Goal: Find contact information: Find contact information

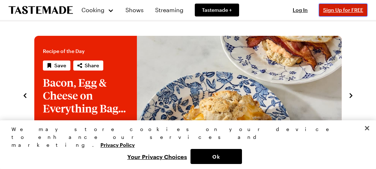
click at [356, 9] on span "Sign Up for FREE" at bounding box center [343, 10] width 40 height 6
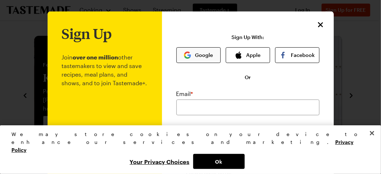
click at [200, 55] on button "Google" at bounding box center [198, 55] width 44 height 16
click at [375, 141] on button "Close" at bounding box center [372, 133] width 16 height 16
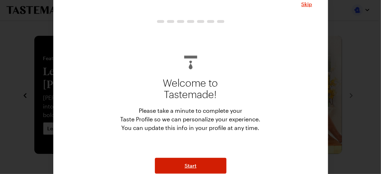
scroll to position [21, 0]
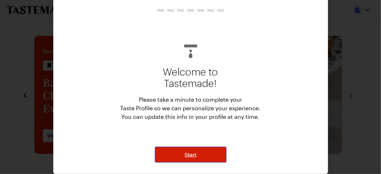
click at [188, 157] on span "Start" at bounding box center [191, 154] width 12 height 7
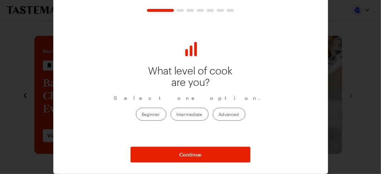
drag, startPoint x: 180, startPoint y: 116, endPoint x: 182, endPoint y: 139, distance: 22.6
click at [180, 116] on label "Intermediate" at bounding box center [190, 114] width 38 height 13
click at [177, 114] on input "Intermediate" at bounding box center [177, 114] width 0 height 0
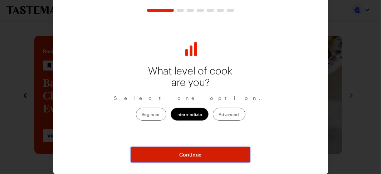
click at [185, 154] on span "Continue" at bounding box center [190, 154] width 22 height 7
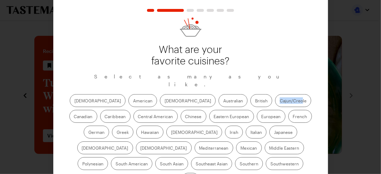
drag, startPoint x: 158, startPoint y: 45, endPoint x: 212, endPoint y: 56, distance: 55.3
click at [233, 58] on div "What are your favorite cuisines? Select as many as you like. [DEMOGRAPHIC_DATA]…" at bounding box center [190, 100] width 243 height 169
click at [207, 56] on p "What are your favorite cuisines?" at bounding box center [191, 55] width 86 height 23
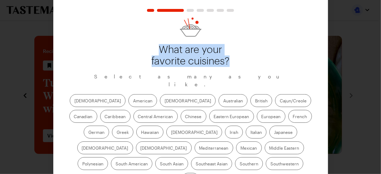
drag, startPoint x: 225, startPoint y: 60, endPoint x: 167, endPoint y: 50, distance: 58.4
click at [152, 50] on p "What are your favorite cuisines?" at bounding box center [191, 55] width 86 height 23
copy p "What are your favorite cuisines?"
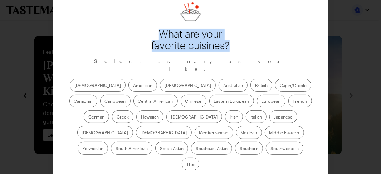
scroll to position [40, 0]
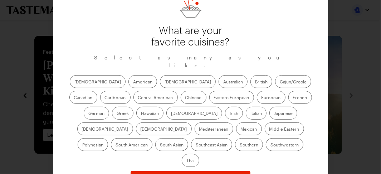
click at [87, 75] on label "[DEMOGRAPHIC_DATA]" at bounding box center [98, 81] width 56 height 13
click at [74, 82] on input "[DEMOGRAPHIC_DATA]" at bounding box center [74, 82] width 0 height 0
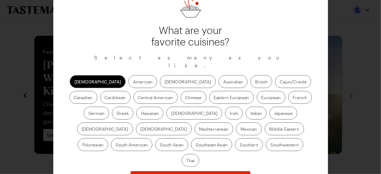
click at [128, 76] on label "American" at bounding box center [142, 81] width 29 height 13
click at [133, 82] on input "American" at bounding box center [133, 82] width 0 height 0
click at [160, 75] on label "[DEMOGRAPHIC_DATA]" at bounding box center [188, 81] width 56 height 13
click at [164, 82] on input "[DEMOGRAPHIC_DATA]" at bounding box center [164, 82] width 0 height 0
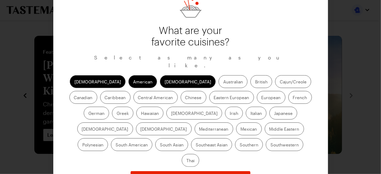
click at [218, 76] on label "Australian" at bounding box center [232, 81] width 29 height 13
click at [223, 82] on input "Australian" at bounding box center [223, 82] width 0 height 0
click at [250, 75] on label "British" at bounding box center [261, 81] width 22 height 13
click at [255, 82] on input "British" at bounding box center [255, 82] width 0 height 0
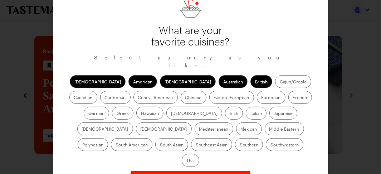
drag, startPoint x: 222, startPoint y: 135, endPoint x: 212, endPoint y: 134, distance: 9.4
click at [199, 154] on label "Thai" at bounding box center [191, 160] width 18 height 13
click at [186, 161] on input "Thai" at bounding box center [186, 161] width 0 height 0
drag, startPoint x: 191, startPoint y: 137, endPoint x: 167, endPoint y: 137, distance: 23.6
click at [266, 138] on label "Southwestern" at bounding box center [285, 144] width 38 height 13
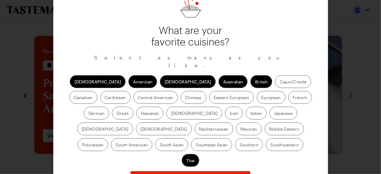
drag, startPoint x: 165, startPoint y: 137, endPoint x: 151, endPoint y: 129, distance: 15.8
click at [235, 138] on label "Southern" at bounding box center [249, 144] width 28 height 13
drag, startPoint x: 153, startPoint y: 136, endPoint x: 158, endPoint y: 136, distance: 4.3
click at [235, 138] on label "Southern" at bounding box center [249, 144] width 28 height 13
click at [240, 145] on input "Southern" at bounding box center [240, 145] width 0 height 0
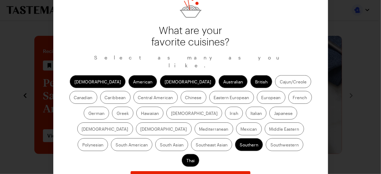
click at [266, 138] on label "Southwestern" at bounding box center [285, 144] width 38 height 13
click at [270, 145] on input "Southwestern" at bounding box center [270, 145] width 0 height 0
click at [232, 138] on label "Southeast Asian" at bounding box center [211, 144] width 41 height 13
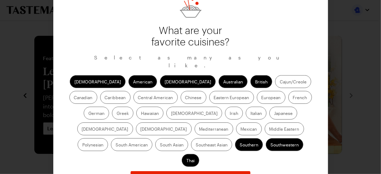
click at [188, 138] on label "South Asian" at bounding box center [171, 144] width 33 height 13
click at [160, 145] on Asian "South Asian" at bounding box center [160, 145] width 0 height 0
click at [232, 138] on label "Southeast Asian" at bounding box center [211, 144] width 41 height 13
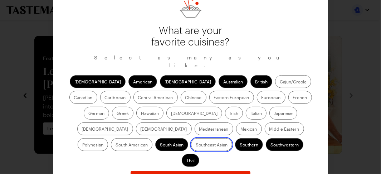
click at [196, 145] on Asian "Southeast Asian" at bounding box center [196, 145] width 0 height 0
click at [233, 122] on label "Mediterranean" at bounding box center [214, 128] width 39 height 13
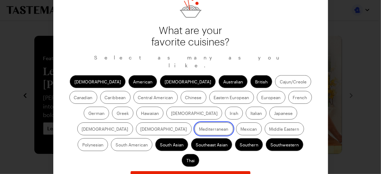
click at [199, 129] on input "Mediterranean" at bounding box center [199, 129] width 0 height 0
click at [192, 122] on label "[DEMOGRAPHIC_DATA]" at bounding box center [164, 128] width 56 height 13
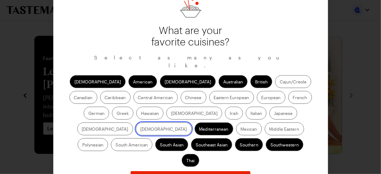
click at [141, 129] on input "[DEMOGRAPHIC_DATA]" at bounding box center [141, 129] width 0 height 0
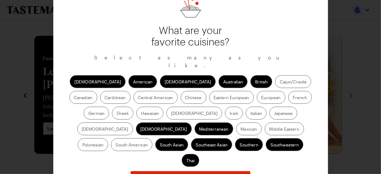
click at [109, 107] on label "German" at bounding box center [96, 113] width 25 height 13
click at [88, 114] on input "German" at bounding box center [88, 114] width 0 height 0
click at [133, 107] on label "Greek" at bounding box center [122, 113] width 21 height 13
click at [117, 114] on input "Greek" at bounding box center [117, 114] width 0 height 0
click at [131, 91] on label "Caribbean" at bounding box center [115, 97] width 30 height 13
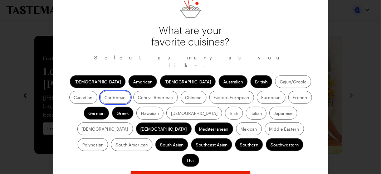
click at [105, 98] on input "Caribbean" at bounding box center [105, 98] width 0 height 0
click at [97, 91] on label "Canadian" at bounding box center [83, 97] width 28 height 13
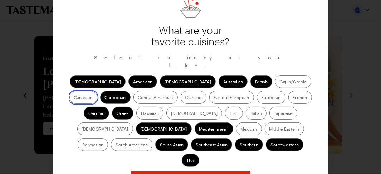
click at [74, 98] on input "Canadian" at bounding box center [74, 98] width 0 height 0
click at [131, 91] on label "Caribbean" at bounding box center [115, 97] width 30 height 13
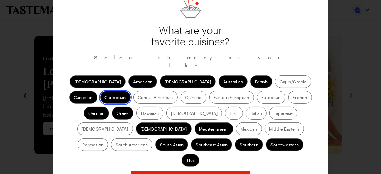
click at [105, 98] on input "Caribbean" at bounding box center [105, 98] width 0 height 0
click at [288, 92] on label "French" at bounding box center [300, 97] width 24 height 13
click at [293, 98] on input "French" at bounding box center [293, 98] width 0 height 0
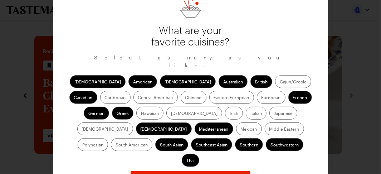
click at [257, 92] on label "European" at bounding box center [271, 97] width 29 height 13
click at [261, 98] on input "European" at bounding box center [261, 98] width 0 height 0
click at [269, 107] on label "Japanese" at bounding box center [283, 113] width 28 height 13
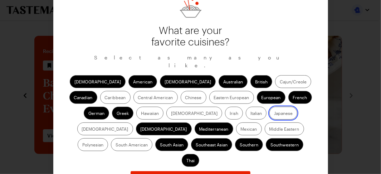
click at [274, 114] on input "Japanese" at bounding box center [274, 114] width 0 height 0
click at [209, 91] on label "Eastern European" at bounding box center [231, 97] width 45 height 13
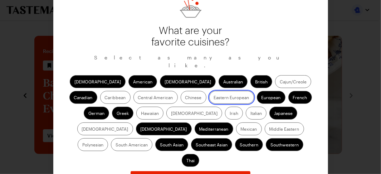
click at [214, 98] on European "Eastern European" at bounding box center [214, 98] width 0 height 0
click at [246, 108] on label "Italian" at bounding box center [256, 113] width 21 height 13
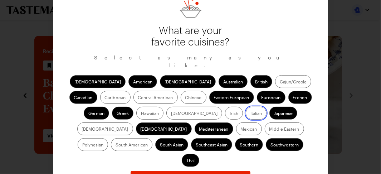
click at [250, 114] on input "Italian" at bounding box center [250, 114] width 0 height 0
click at [181, 94] on label "Chinese" at bounding box center [194, 97] width 26 height 13
click at [185, 98] on input "Chinese" at bounding box center [185, 98] width 0 height 0
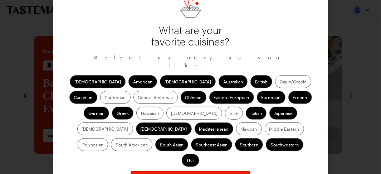
click at [166, 107] on label "[DEMOGRAPHIC_DATA]" at bounding box center [194, 113] width 56 height 13
click at [171, 114] on input "[DEMOGRAPHIC_DATA]" at bounding box center [171, 114] width 0 height 0
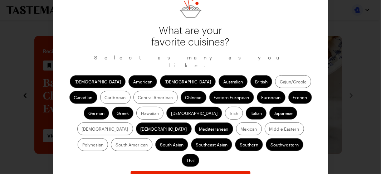
click at [136, 107] on label "Hawaiian" at bounding box center [149, 113] width 27 height 13
click at [133, 91] on label "Central American" at bounding box center [155, 97] width 44 height 13
click at [138, 98] on American "Central American" at bounding box center [138, 98] width 0 height 0
click at [236, 122] on label "Mexican" at bounding box center [249, 128] width 26 height 13
click at [265, 122] on label "Middle Eastern" at bounding box center [284, 128] width 39 height 13
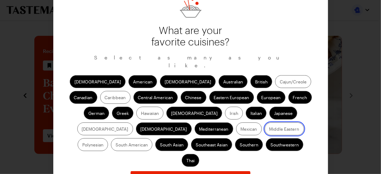
click at [269, 129] on Eastern "Middle Eastern" at bounding box center [269, 129] width 0 height 0
click at [136, 107] on label "Hawaiian" at bounding box center [149, 113] width 27 height 13
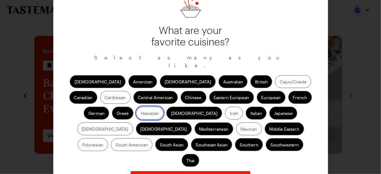
click at [141, 114] on input "Hawaiian" at bounding box center [141, 114] width 0 height 0
click at [236, 122] on label "Mexican" at bounding box center [249, 128] width 26 height 13
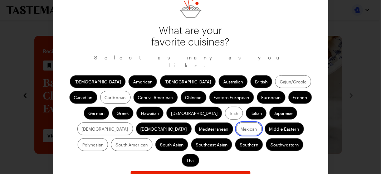
click at [241, 129] on input "Mexican" at bounding box center [241, 129] width 0 height 0
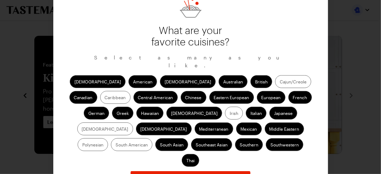
click at [108, 138] on label "Polynesian" at bounding box center [93, 144] width 30 height 13
click at [82, 145] on input "Polynesian" at bounding box center [82, 145] width 0 height 0
click at [152, 138] on label "South American" at bounding box center [131, 144] width 41 height 13
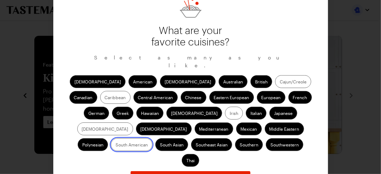
click at [115, 145] on American "South American" at bounding box center [115, 145] width 0 height 0
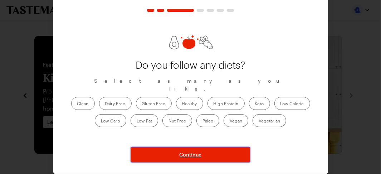
scroll to position [21, 0]
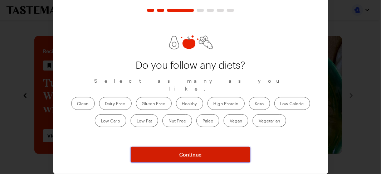
click at [188, 154] on span "Continue" at bounding box center [190, 154] width 22 height 7
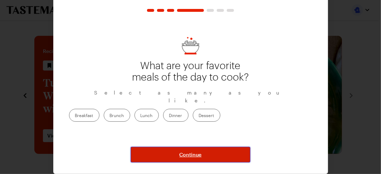
click at [181, 156] on span "Continue" at bounding box center [190, 154] width 22 height 7
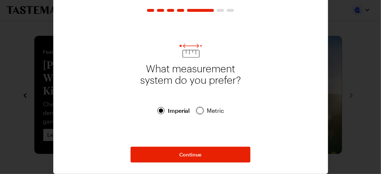
click at [198, 111] on div at bounding box center [200, 110] width 4 height 4
click at [185, 163] on div "Skip What measurement system do you prefer? Imperial Imperial Metric Metric Con…" at bounding box center [190, 76] width 275 height 195
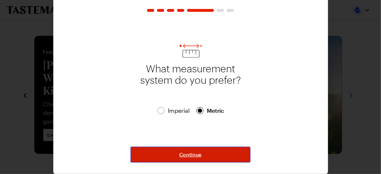
click at [184, 156] on span "Continue" at bounding box center [190, 154] width 22 height 7
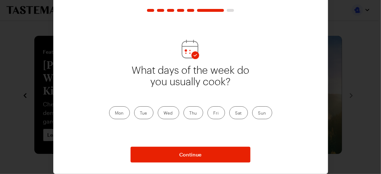
click at [125, 112] on label "Mon" at bounding box center [119, 112] width 21 height 13
click at [115, 113] on input "Mon" at bounding box center [115, 113] width 0 height 0
drag, startPoint x: 138, startPoint y: 112, endPoint x: 163, endPoint y: 110, distance: 25.1
click at [138, 112] on label "Tue" at bounding box center [143, 112] width 19 height 13
click at [140, 113] on input "Tue" at bounding box center [140, 113] width 0 height 0
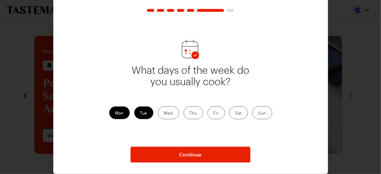
click at [163, 110] on label "Wed" at bounding box center [168, 112] width 21 height 13
click at [164, 113] on input "Wed" at bounding box center [164, 113] width 0 height 0
click at [196, 114] on label "Thu" at bounding box center [193, 112] width 20 height 13
click at [190, 113] on input "Thu" at bounding box center [190, 113] width 0 height 0
click at [210, 112] on label "Fri" at bounding box center [216, 112] width 18 height 13
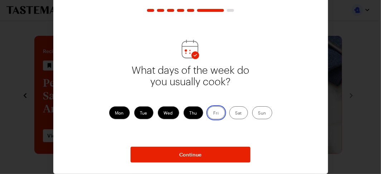
click at [213, 113] on input "Fri" at bounding box center [213, 113] width 0 height 0
click at [231, 109] on label "Sat" at bounding box center [238, 112] width 19 height 13
click at [235, 113] on input "Sat" at bounding box center [235, 113] width 0 height 0
click at [252, 110] on label "Sun" at bounding box center [262, 112] width 20 height 13
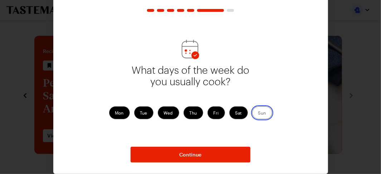
click at [258, 113] on input "Sun" at bounding box center [258, 113] width 0 height 0
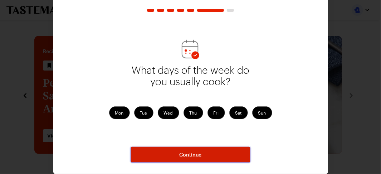
click at [196, 154] on span "Continue" at bounding box center [190, 154] width 22 height 7
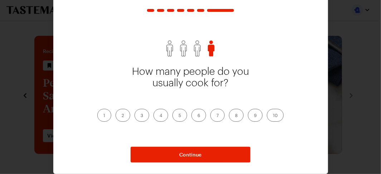
click at [138, 118] on label "3" at bounding box center [141, 115] width 15 height 13
click at [141, 116] on input "3" at bounding box center [141, 116] width 0 height 0
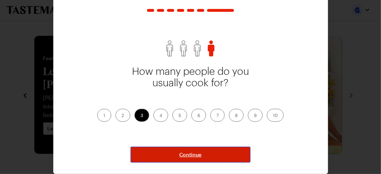
click at [183, 157] on span "Continue" at bounding box center [190, 154] width 22 height 7
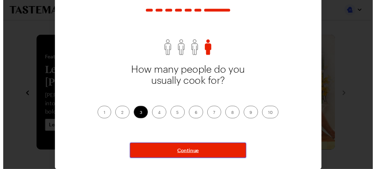
scroll to position [19, 0]
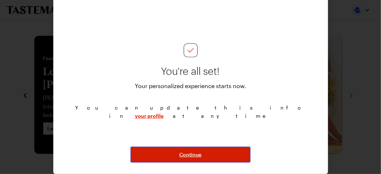
click at [183, 156] on span "Continue" at bounding box center [190, 154] width 22 height 7
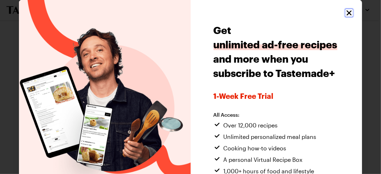
click at [345, 12] on icon "Close" at bounding box center [349, 13] width 9 height 9
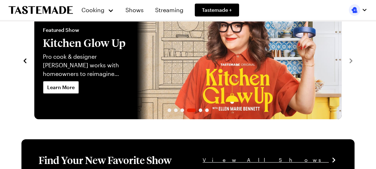
scroll to position [0, 0]
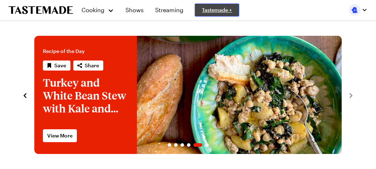
click at [210, 13] on span "Tastemade +" at bounding box center [217, 9] width 30 height 7
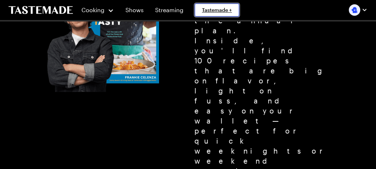
scroll to position [443, 0]
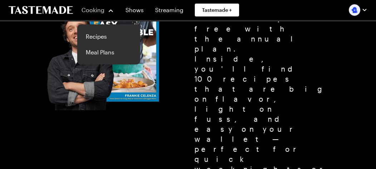
click at [109, 12] on div "Cooking" at bounding box center [98, 10] width 33 height 9
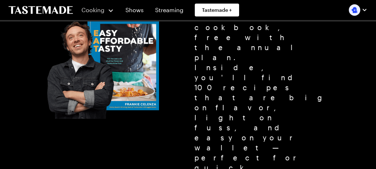
click at [109, 12] on div "Cooking" at bounding box center [98, 10] width 33 height 9
click at [368, 8] on div "button" at bounding box center [365, 10] width 6 height 6
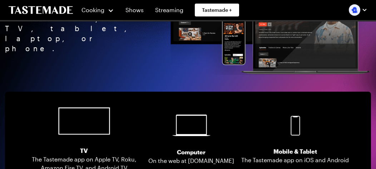
scroll to position [1418, 0]
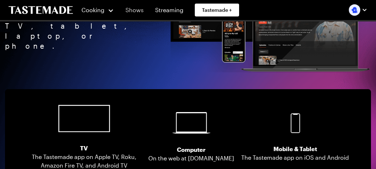
click at [131, 12] on link "Shows" at bounding box center [134, 10] width 27 height 20
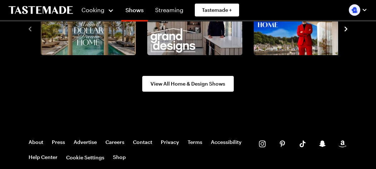
scroll to position [968, 0]
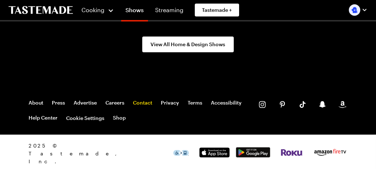
click at [136, 103] on link "Contact" at bounding box center [142, 102] width 19 height 6
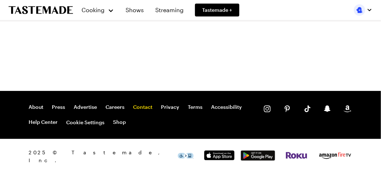
click at [141, 106] on link "Contact" at bounding box center [142, 107] width 19 height 6
